Goal: Share content

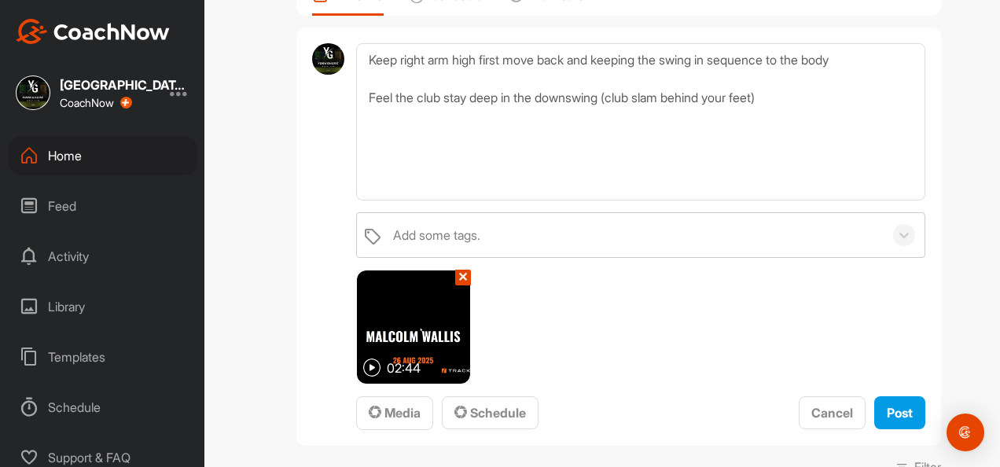
scroll to position [236, 0]
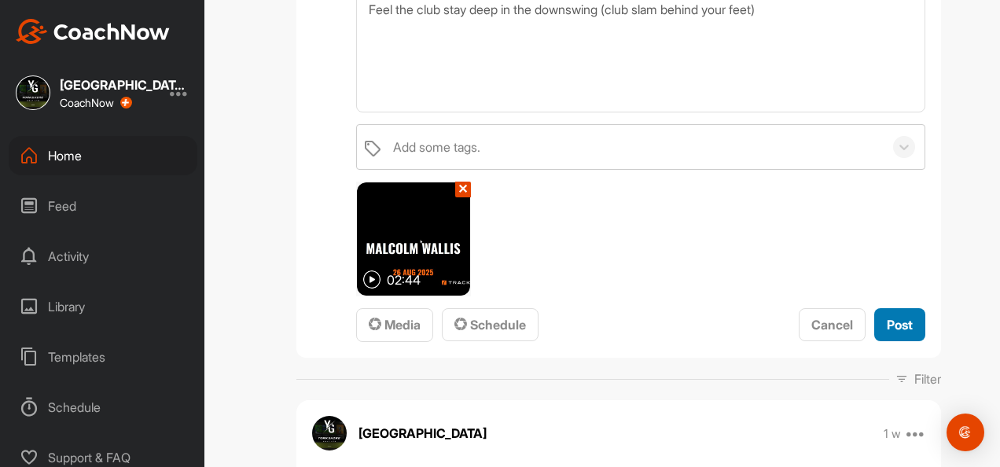
click at [887, 330] on span "Post" at bounding box center [900, 325] width 26 height 16
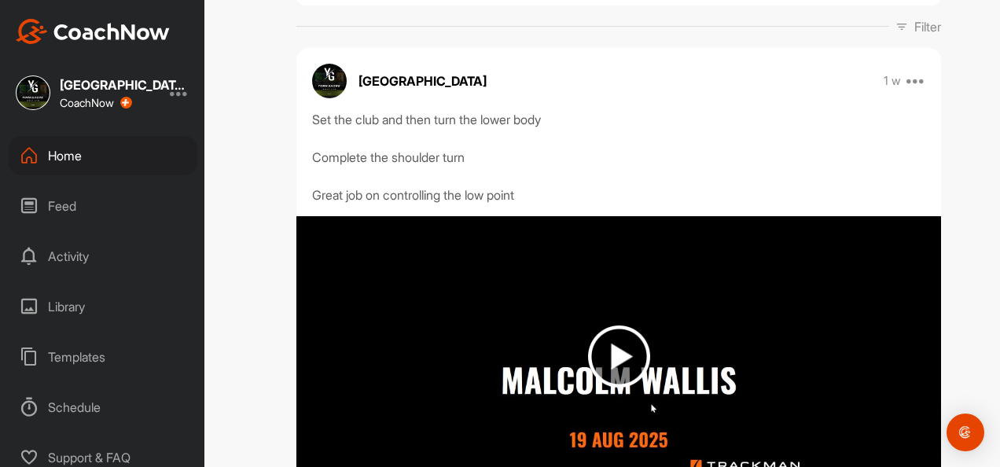
click at [884, 330] on img at bounding box center [619, 357] width 645 height 282
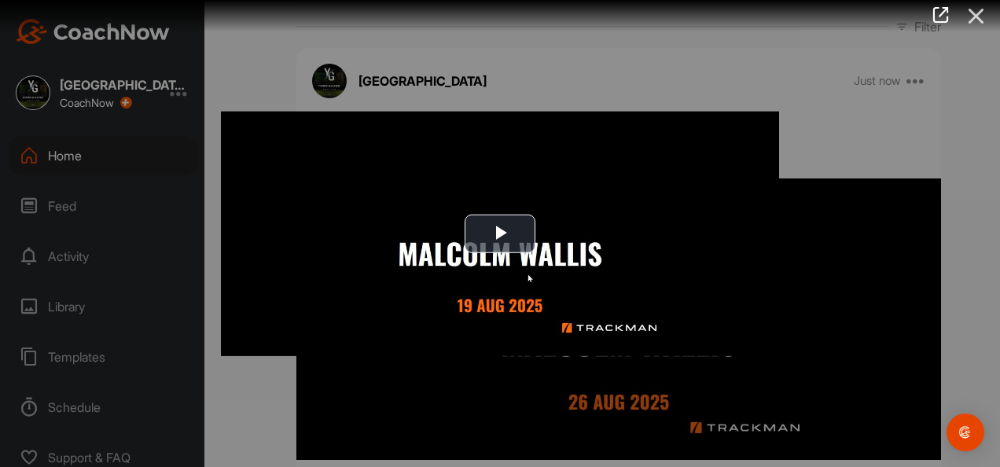
click at [976, 14] on icon at bounding box center [977, 16] width 36 height 29
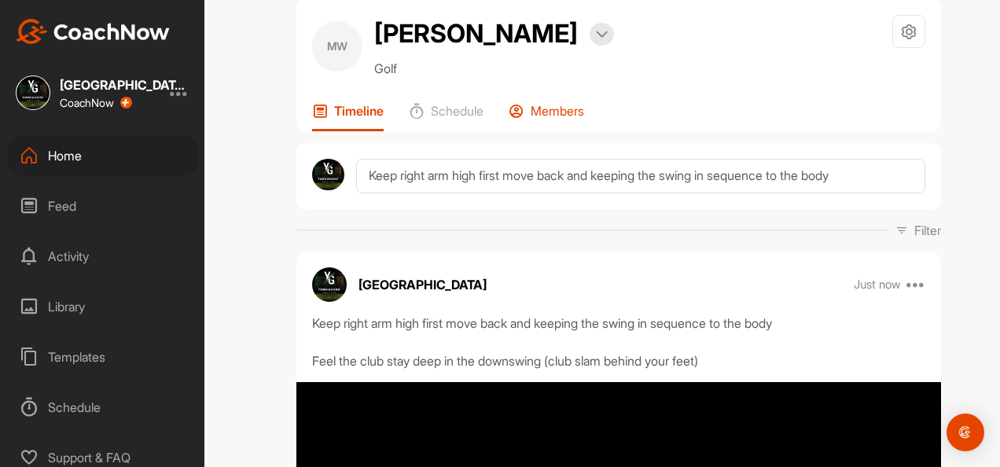
scroll to position [0, 0]
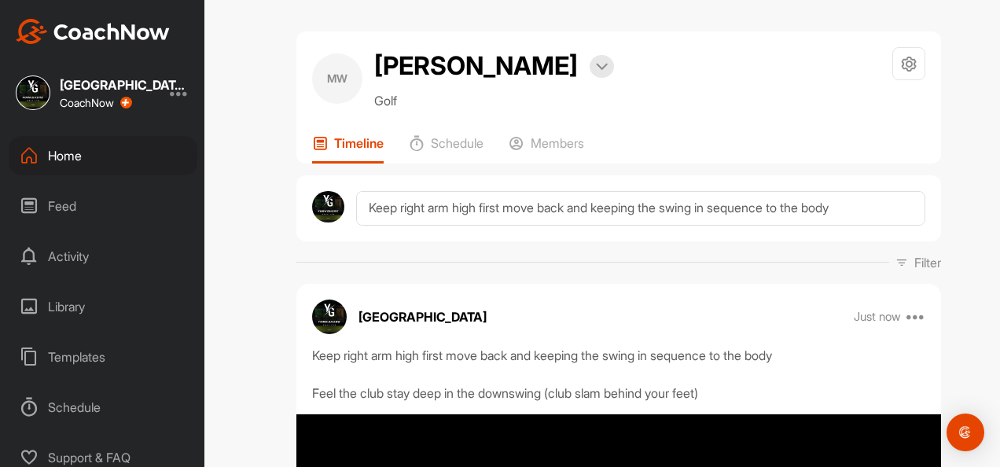
click at [123, 86] on div "[GEOGRAPHIC_DATA]" at bounding box center [123, 85] width 126 height 13
click at [109, 39] on img at bounding box center [93, 31] width 154 height 25
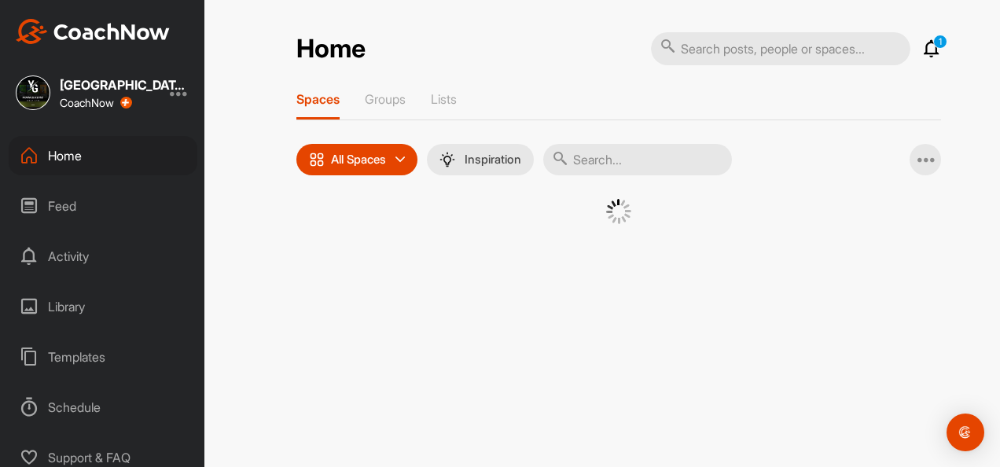
click at [591, 157] on input "text" at bounding box center [637, 159] width 189 height 31
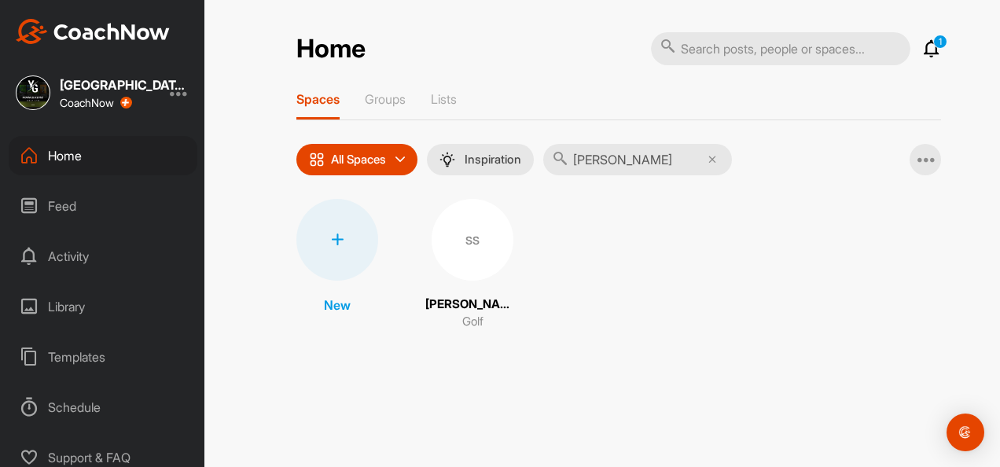
type input "[PERSON_NAME]"
click at [463, 239] on div "SS" at bounding box center [473, 240] width 82 height 82
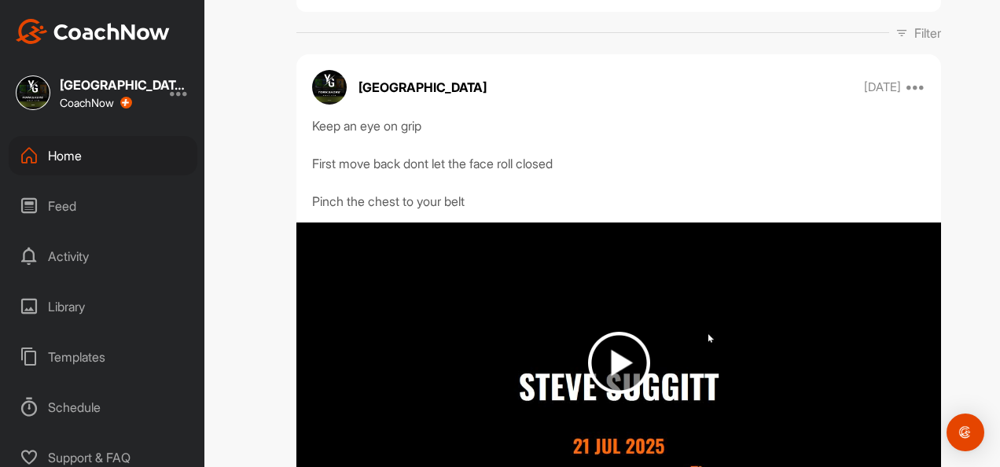
scroll to position [236, 0]
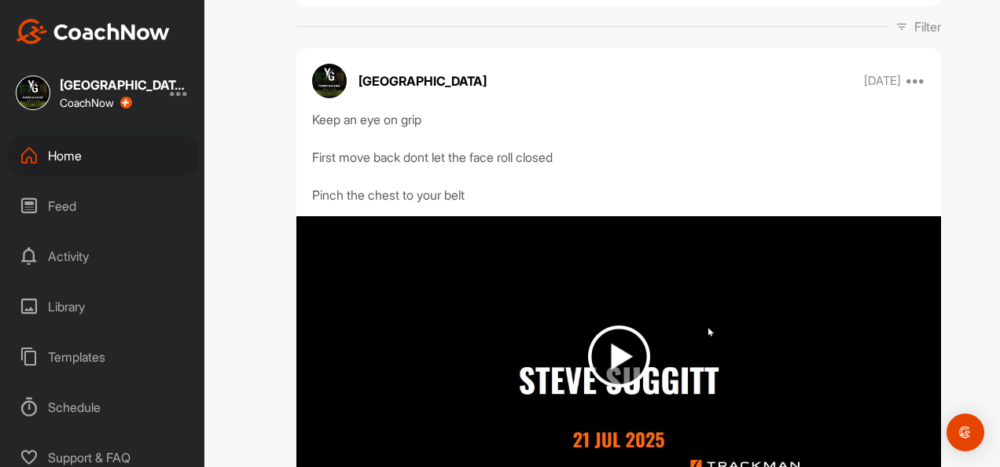
click at [134, 152] on div "Home" at bounding box center [103, 155] width 189 height 39
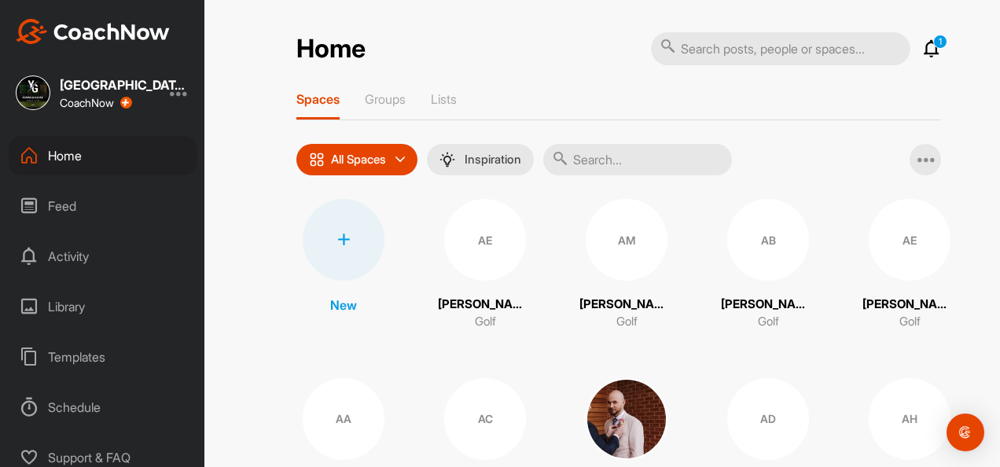
click at [116, 31] on img at bounding box center [93, 31] width 154 height 25
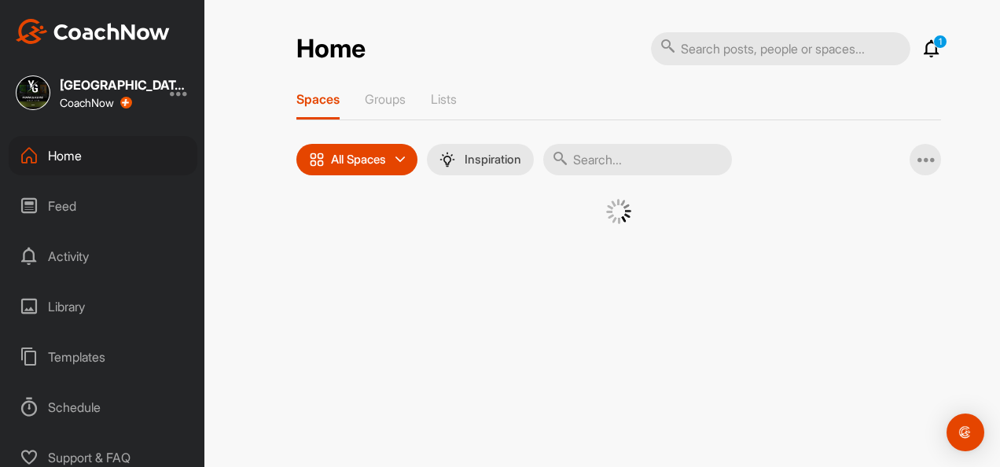
click at [612, 162] on input "text" at bounding box center [637, 159] width 189 height 31
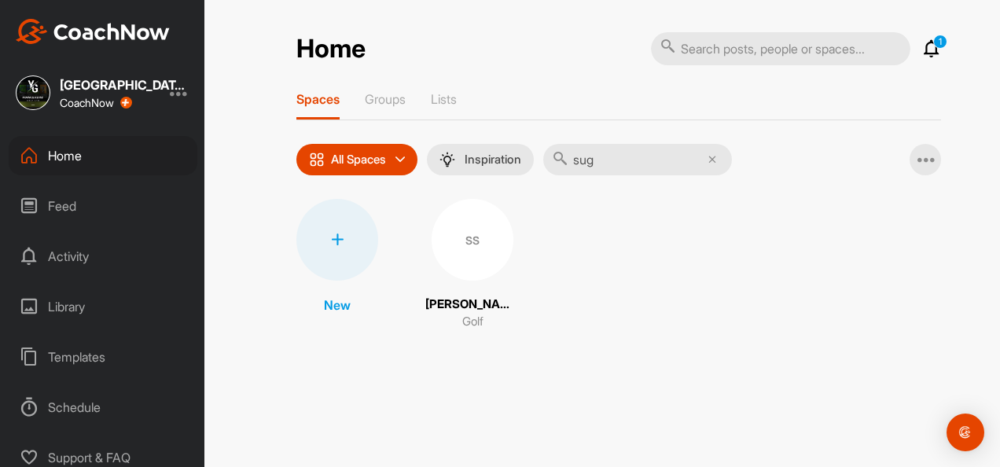
type input "sug"
click at [467, 250] on div "SS" at bounding box center [473, 240] width 82 height 82
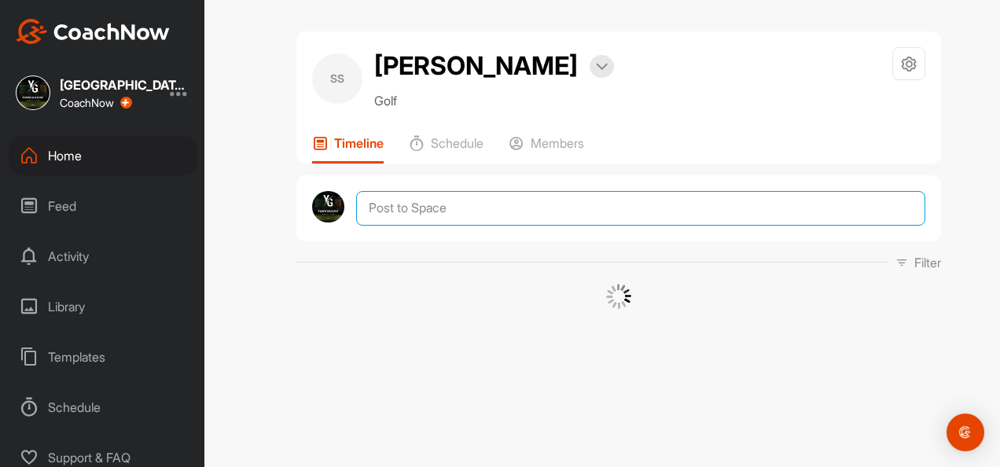
click at [429, 212] on textarea at bounding box center [640, 208] width 569 height 35
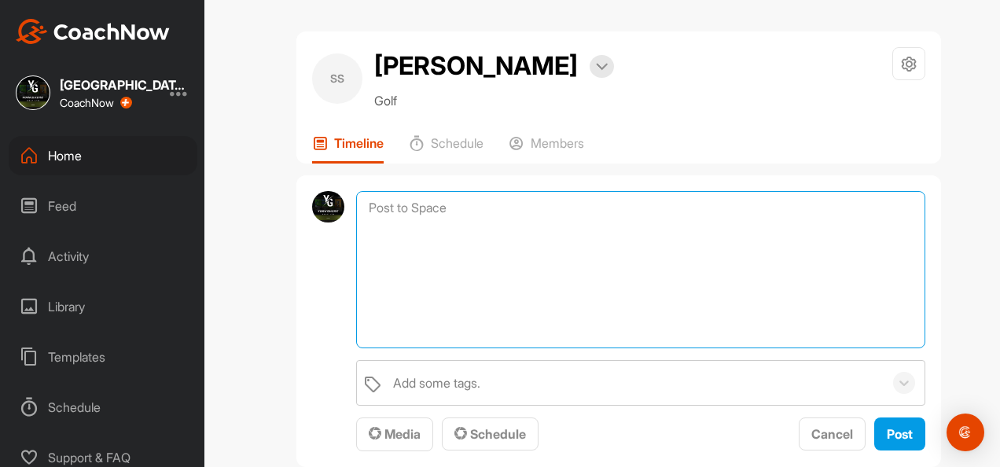
paste textarea "Keep an eye on grip - dont let it get strong Feel more a roll release rather th…"
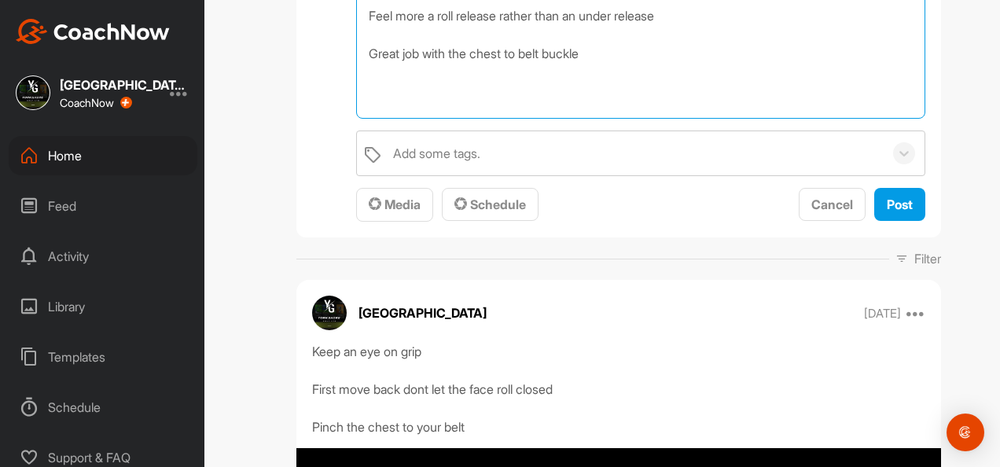
scroll to position [315, 0]
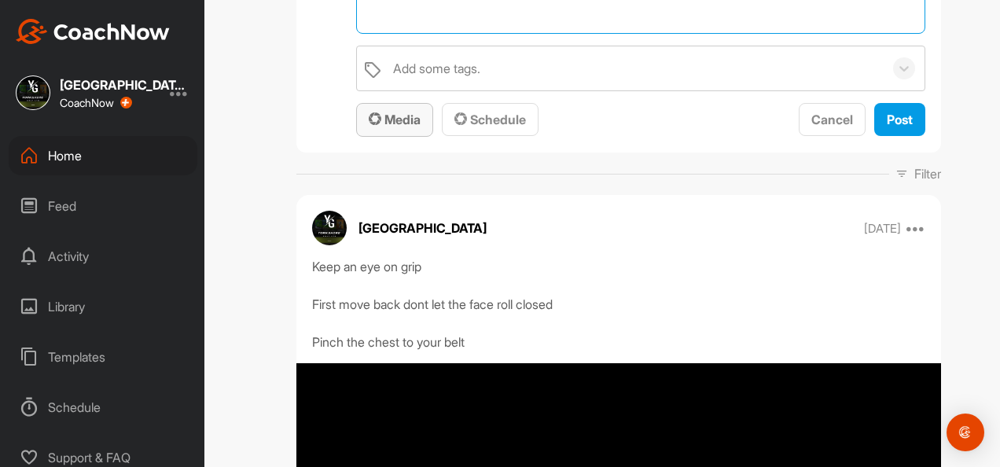
type textarea "Keep an eye on grip - dont let it get strong Feel more a roll release rather th…"
click at [400, 125] on span "Media" at bounding box center [395, 120] width 52 height 16
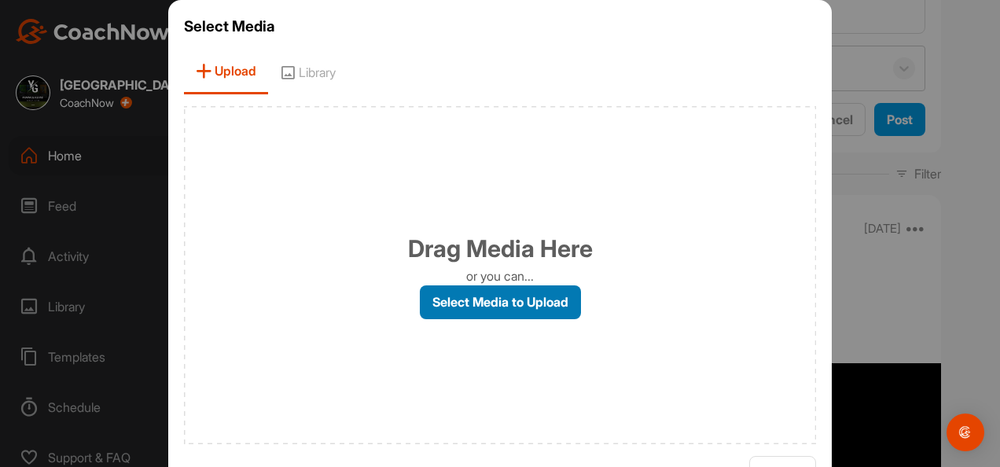
click at [521, 313] on label "Select Media to Upload" at bounding box center [500, 302] width 161 height 34
click at [0, 0] on input "Select Media to Upload" at bounding box center [0, 0] width 0 height 0
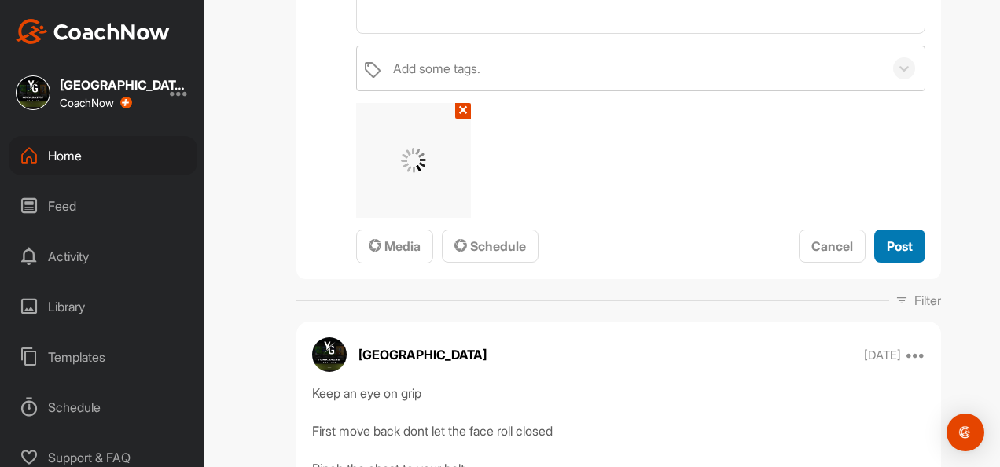
click at [887, 243] on span "Post" at bounding box center [900, 246] width 26 height 16
